Goal: Information Seeking & Learning: Compare options

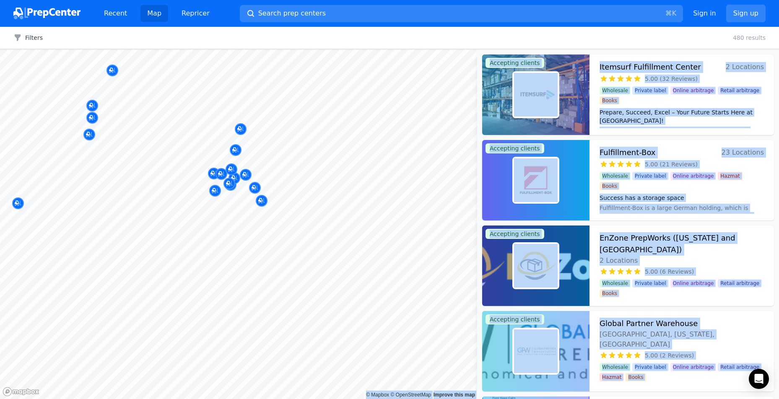
click at [342, 333] on body "Recent Map Repricer Search prep centers ⌘ K Open main menu Sign in Sign up Filt…" at bounding box center [389, 199] width 779 height 399
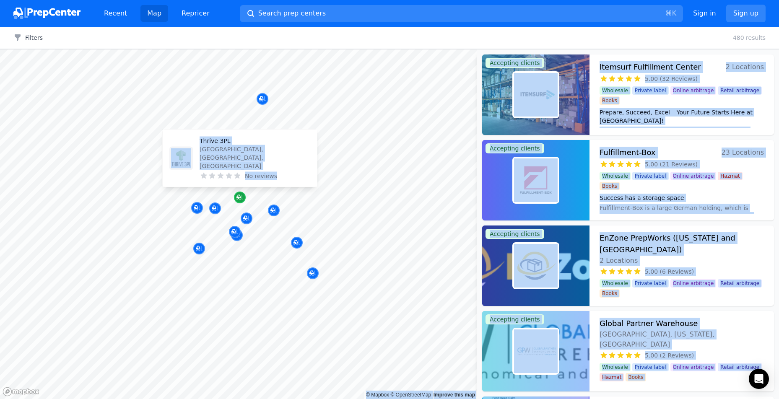
click at [239, 195] on icon "Map marker" at bounding box center [238, 197] width 4 height 4
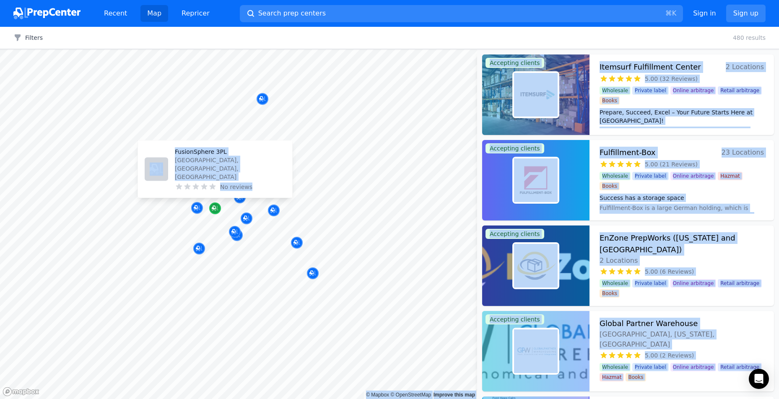
click at [215, 205] on icon "Map marker" at bounding box center [215, 208] width 7 height 8
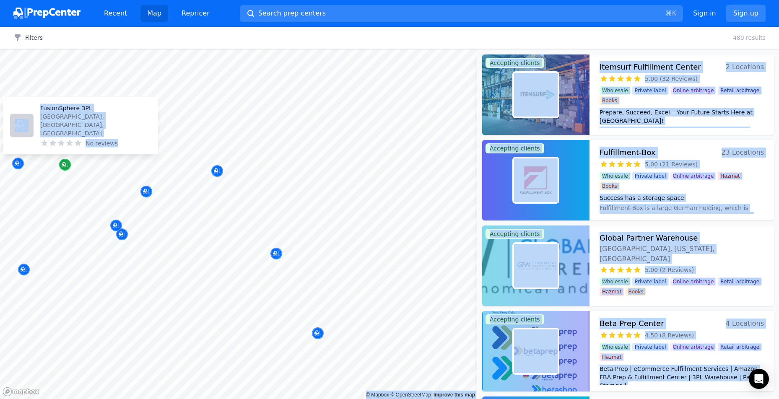
click at [66, 163] on icon "Map marker" at bounding box center [65, 164] width 7 height 5
click at [56, 131] on div at bounding box center [129, 128] width 161 height 7
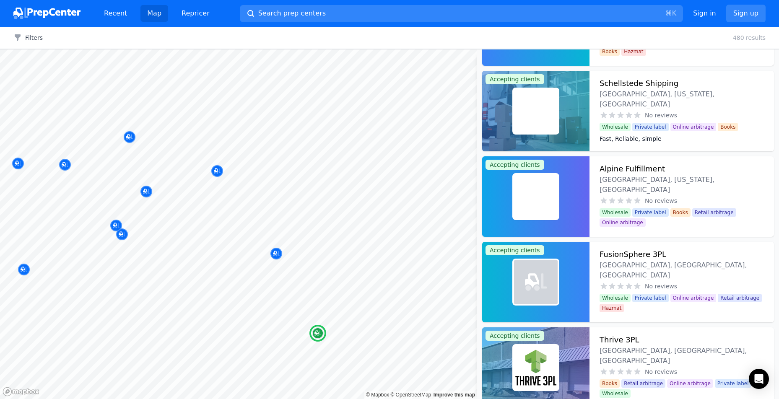
scroll to position [438, 0]
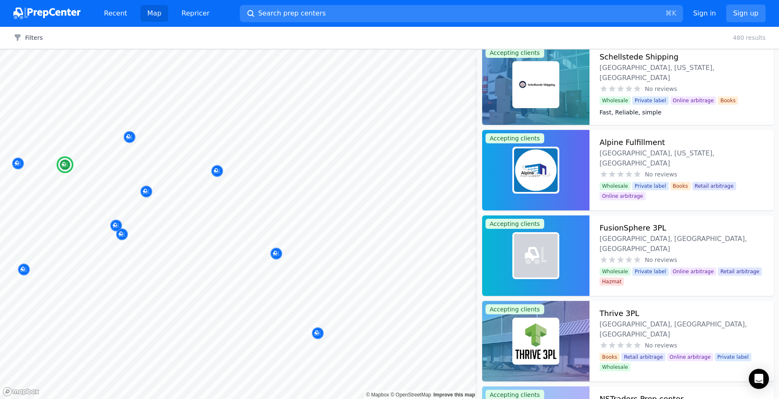
click at [530, 254] on img at bounding box center [536, 256] width 22 height 22
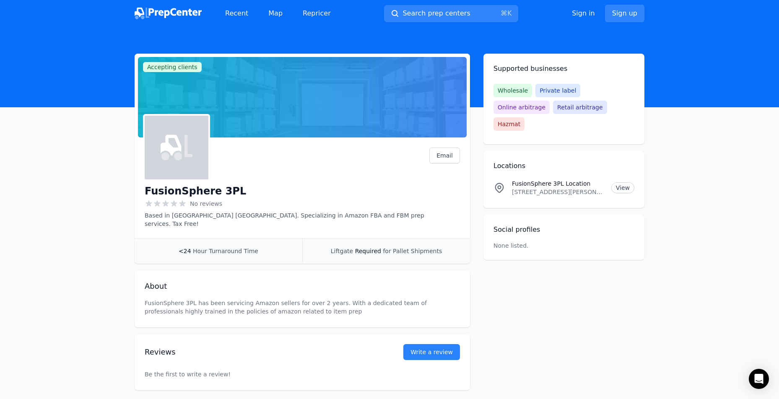
scroll to position [33, 0]
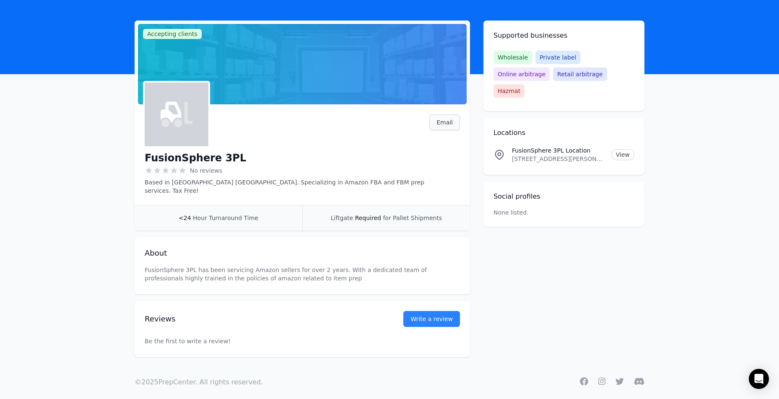
click at [444, 123] on link "Email" at bounding box center [444, 122] width 31 height 16
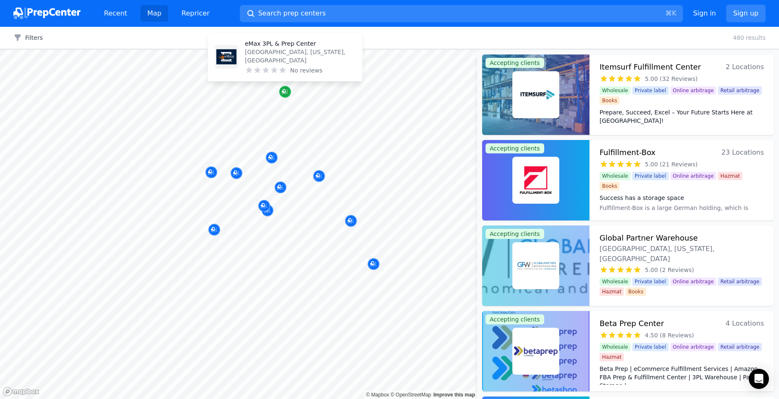
click at [284, 91] on icon "Map marker" at bounding box center [285, 92] width 7 height 8
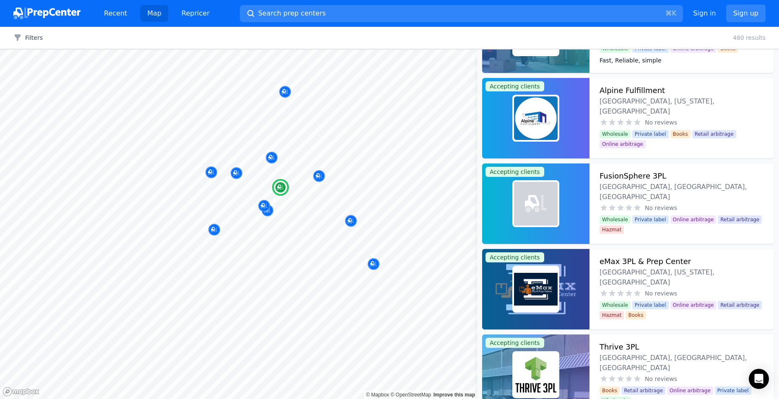
scroll to position [491, 0]
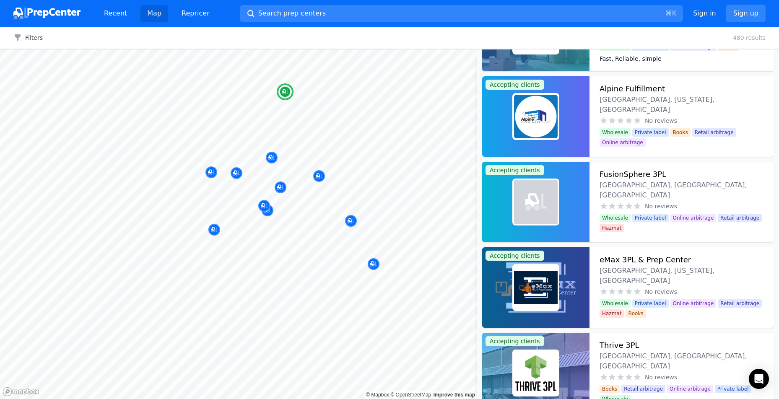
click at [542, 290] on img at bounding box center [536, 288] width 44 height 44
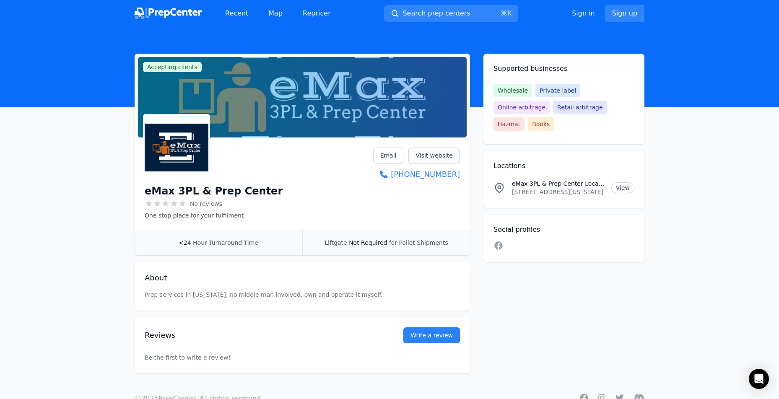
click at [427, 153] on link "Visit website" at bounding box center [434, 156] width 52 height 16
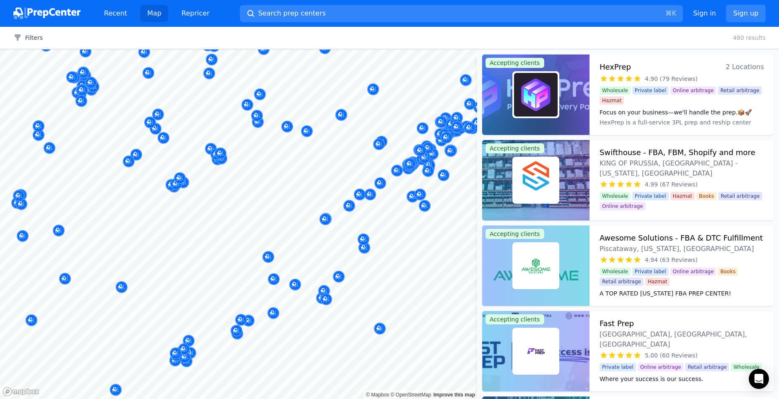
click at [426, 49] on div at bounding box center [238, 49] width 477 height 0
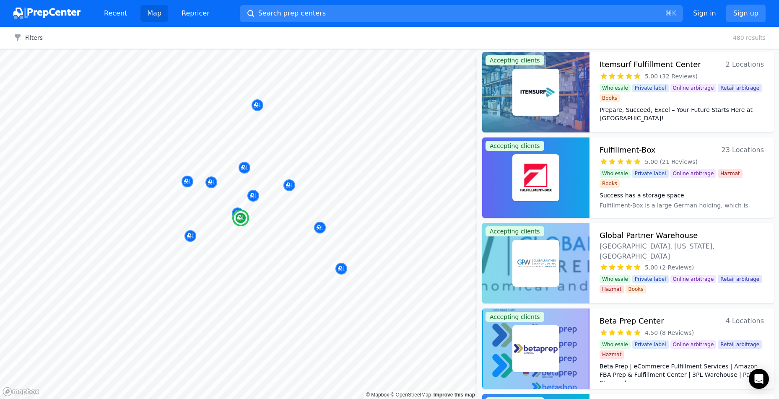
scroll to position [2, 0]
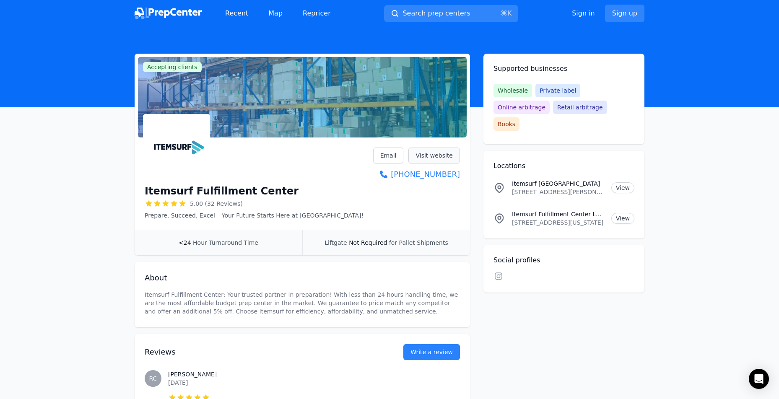
click at [427, 156] on link "Visit website" at bounding box center [434, 156] width 52 height 16
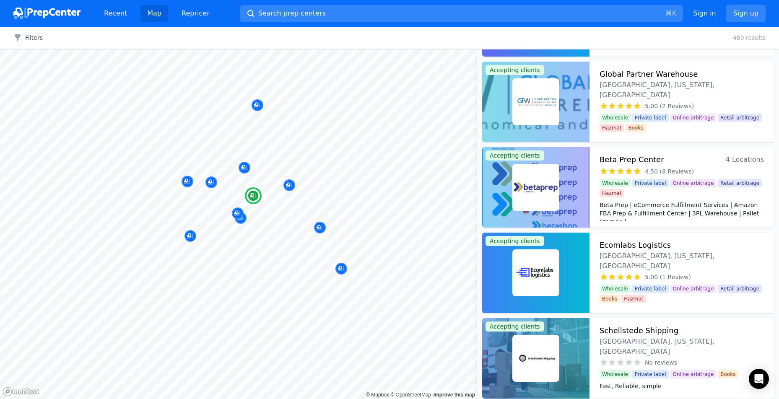
scroll to position [166, 0]
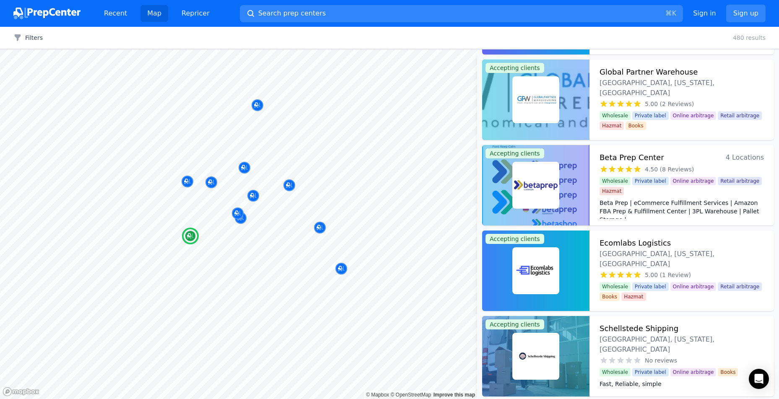
click at [745, 157] on span "4 Locations" at bounding box center [744, 158] width 38 height 12
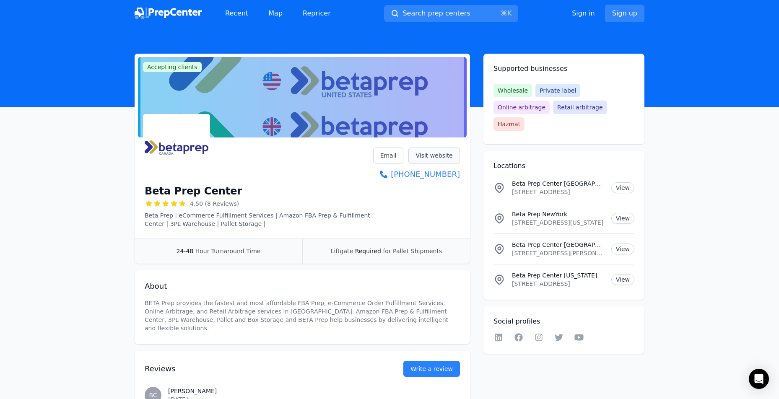
click at [427, 156] on link "Visit website" at bounding box center [434, 156] width 52 height 16
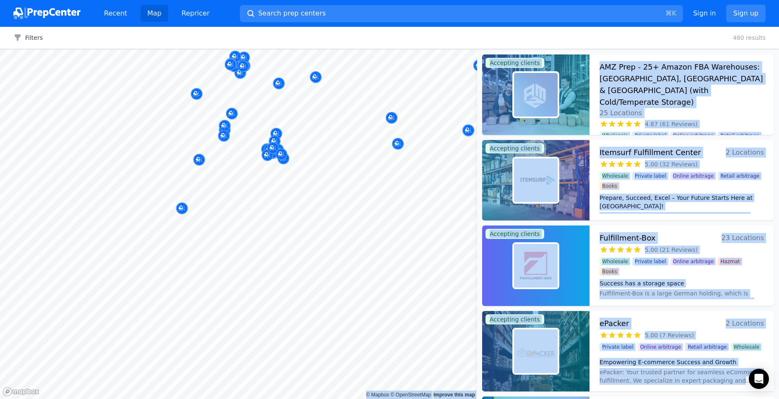
click at [357, 302] on body "Recent Map Repricer Search prep centers ⌘ K Open main menu Sign in Sign up Filt…" at bounding box center [389, 199] width 779 height 399
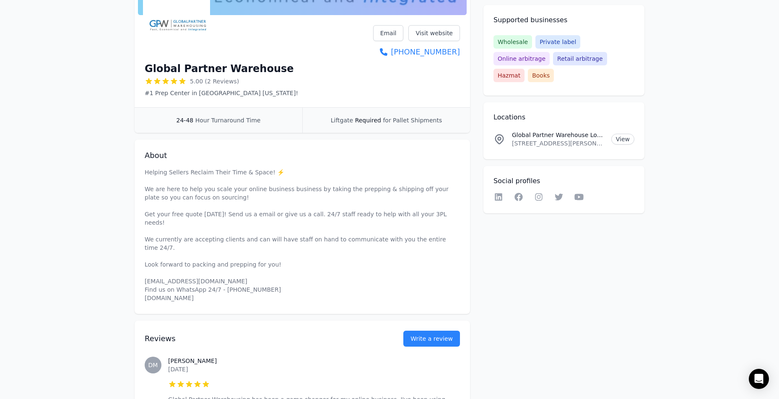
scroll to position [124, 0]
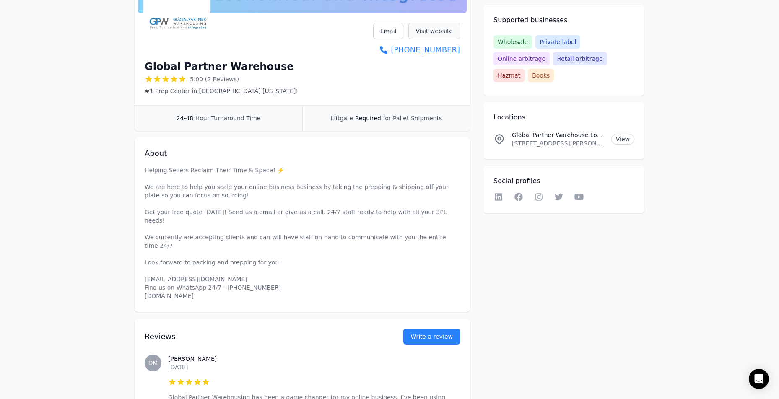
click at [434, 31] on link "Visit website" at bounding box center [434, 31] width 52 height 16
